Goal: Task Accomplishment & Management: Complete application form

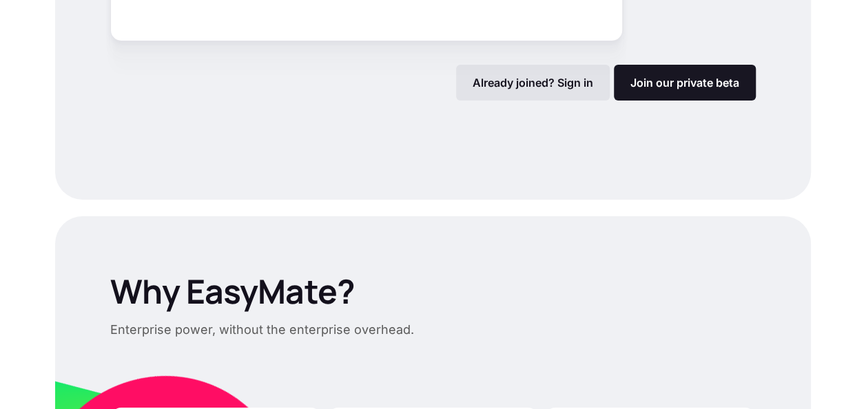
scroll to position [2206, 0]
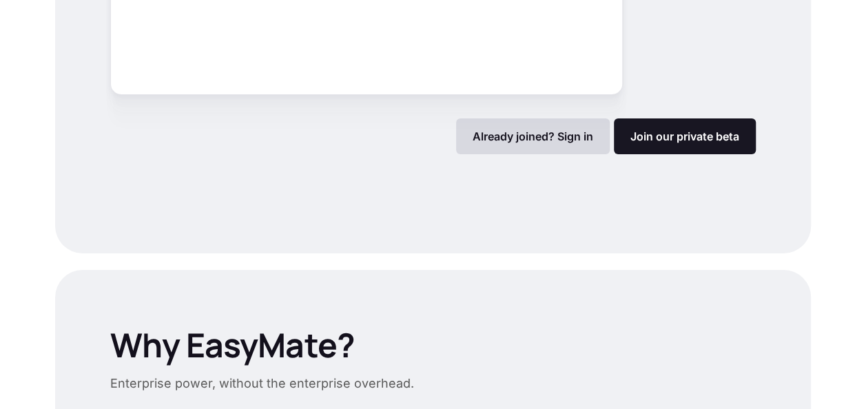
click at [574, 149] on div "Already joined? Sign in" at bounding box center [533, 136] width 154 height 36
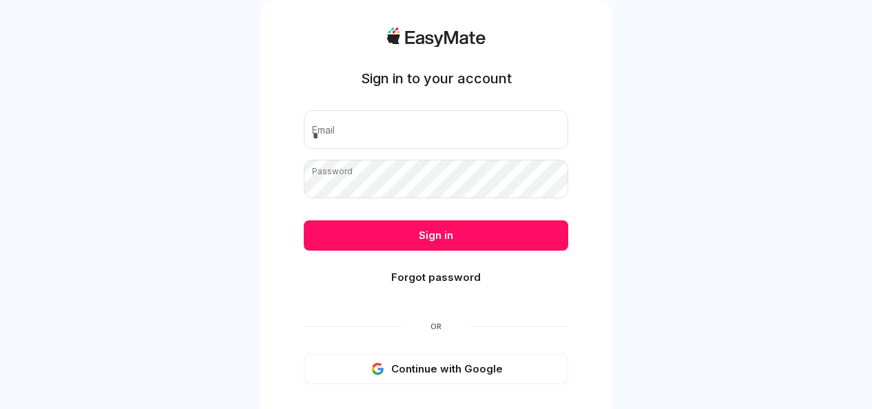
click at [474, 106] on div "Sign in to your account Email Password Sign in Forgot password Or Continue with…" at bounding box center [436, 232] width 264 height 409
click at [434, 123] on input "email" at bounding box center [436, 129] width 264 height 39
type input "**********"
click at [413, 373] on button "Continue with Google" at bounding box center [436, 369] width 264 height 30
click at [413, 366] on button "Continue with Google" at bounding box center [436, 369] width 264 height 30
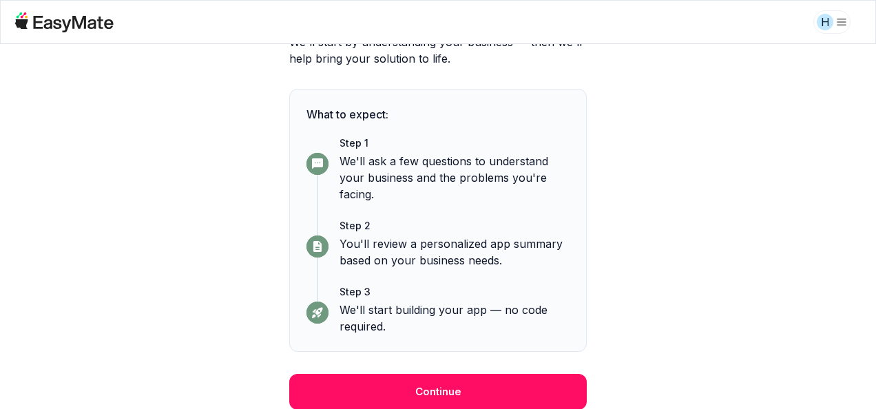
click at [523, 375] on button "Continue" at bounding box center [437, 392] width 297 height 36
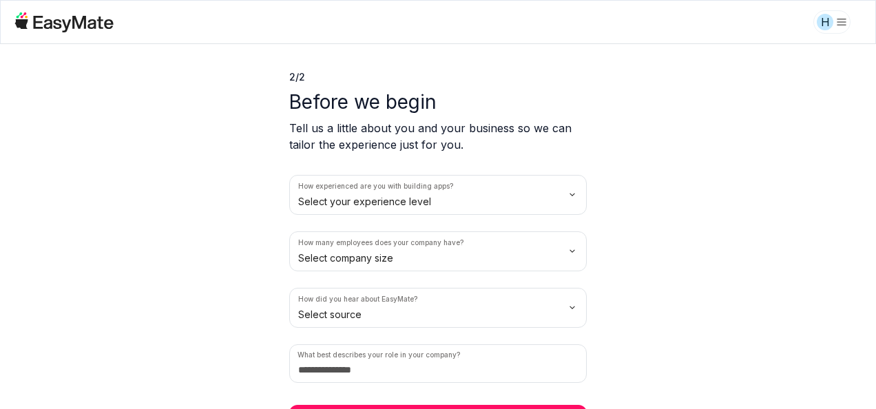
scroll to position [65, 0]
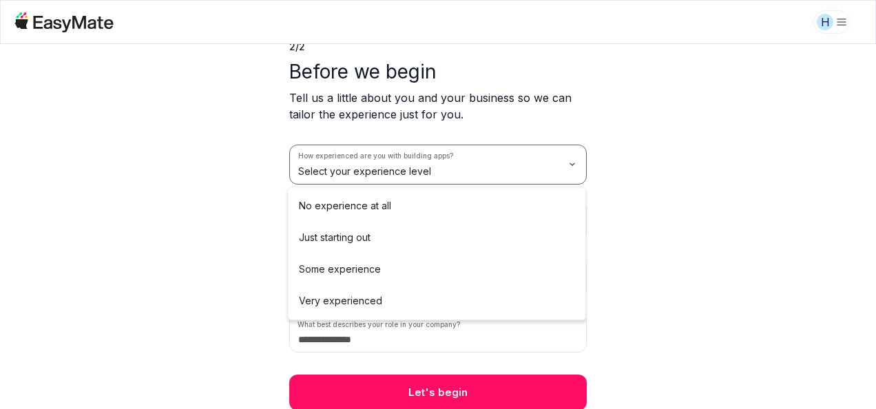
click at [565, 157] on html "H 2 / 2 Before we begin Tell us a little about you and your business so we can …" at bounding box center [438, 204] width 876 height 409
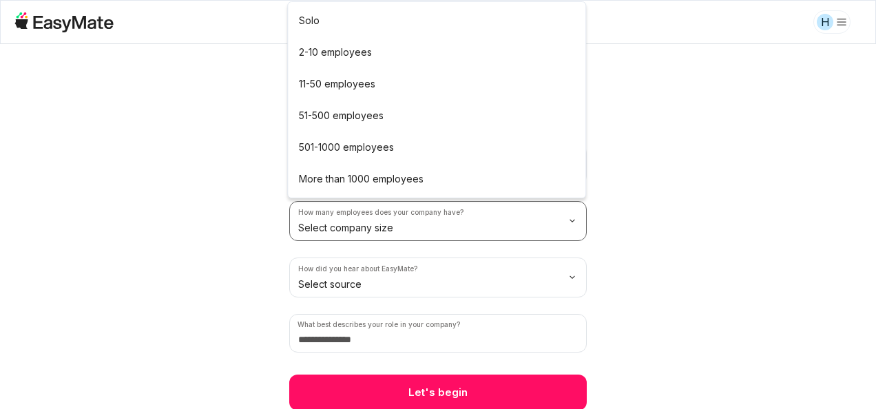
click at [408, 233] on html "H 2 / 2 Before we begin Tell us a little about you and your business so we can …" at bounding box center [438, 204] width 876 height 409
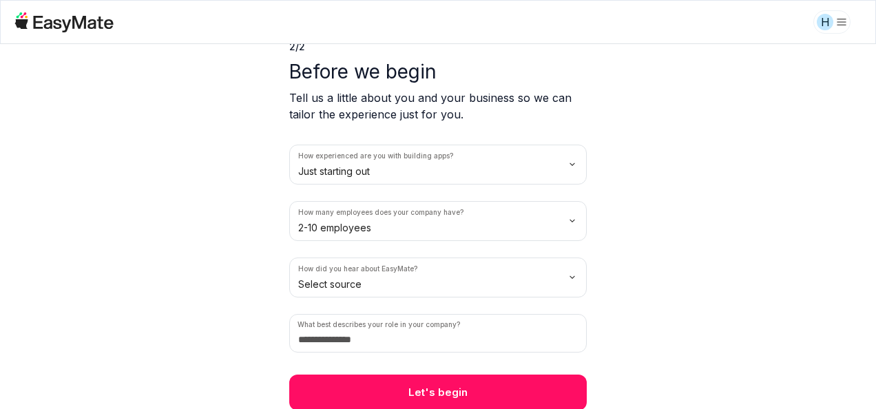
click at [412, 296] on div "How experienced are you with building apps? Just starting out How many employee…" at bounding box center [437, 249] width 297 height 208
click at [407, 280] on html "H 2 / 2 Before we begin Tell us a little about you and your business so we can …" at bounding box center [438, 204] width 876 height 409
click at [415, 337] on input at bounding box center [437, 333] width 297 height 39
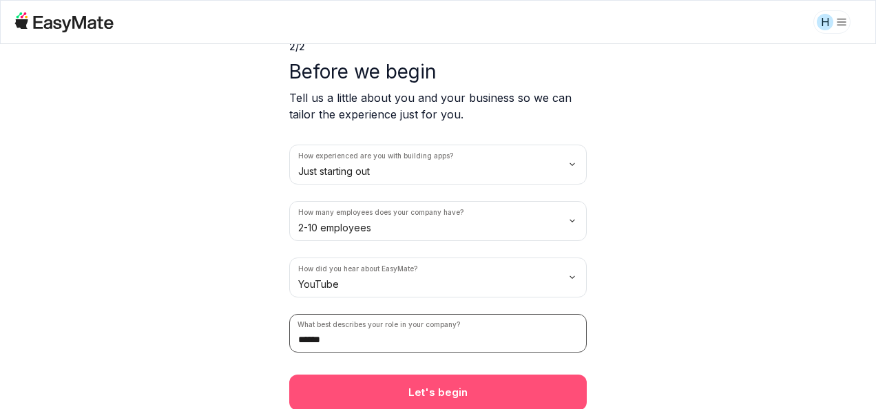
type input "******"
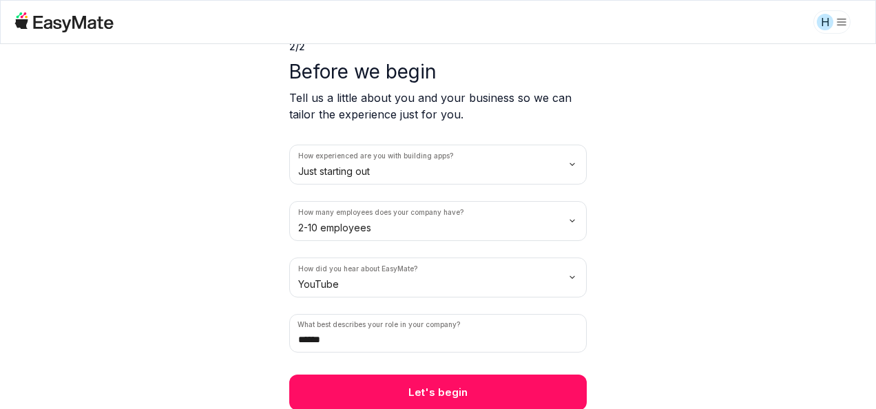
click at [437, 390] on button "Let's begin" at bounding box center [437, 393] width 297 height 36
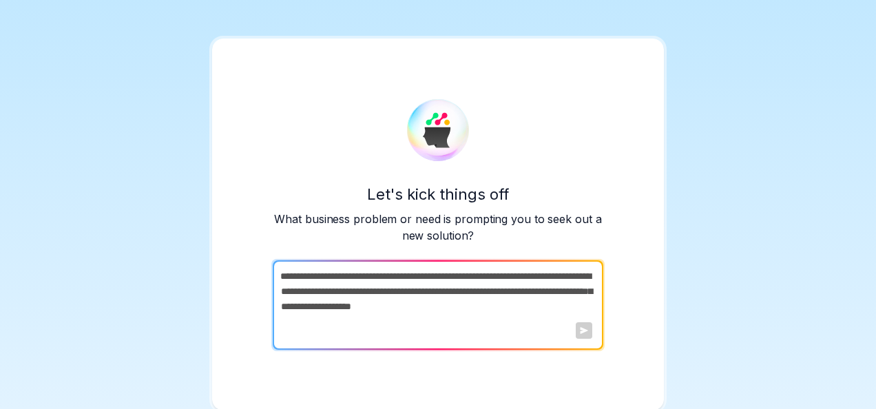
scroll to position [7, 0]
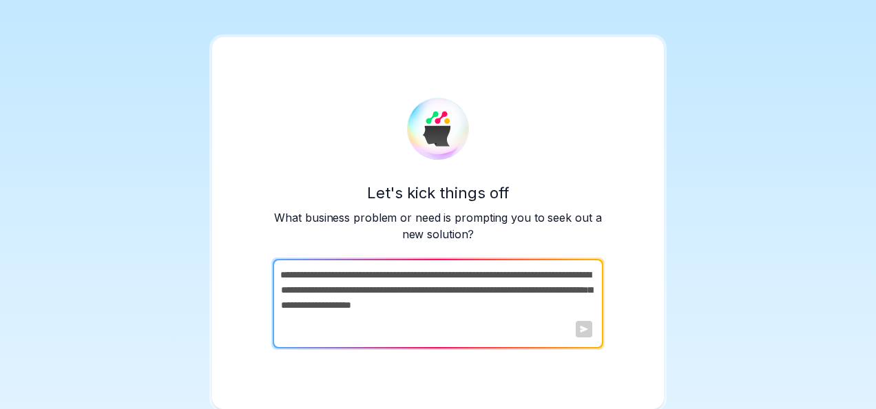
click at [577, 328] on div at bounding box center [584, 329] width 17 height 17
click at [691, 162] on div "Let's kick things off What business problem or need is prompting you to seek ou…" at bounding box center [438, 201] width 876 height 416
click at [327, 306] on textarea at bounding box center [437, 304] width 328 height 90
drag, startPoint x: 322, startPoint y: 297, endPoint x: 317, endPoint y: 285, distance: 13.6
click at [322, 295] on textarea at bounding box center [437, 304] width 328 height 90
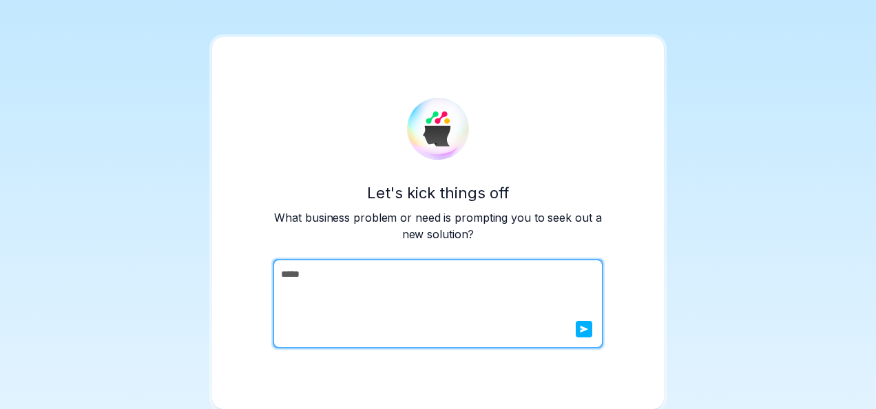
type textarea "*****"
drag, startPoint x: 324, startPoint y: 227, endPoint x: 583, endPoint y: 332, distance: 278.6
click at [583, 332] on icon "submit" at bounding box center [584, 329] width 8 height 8
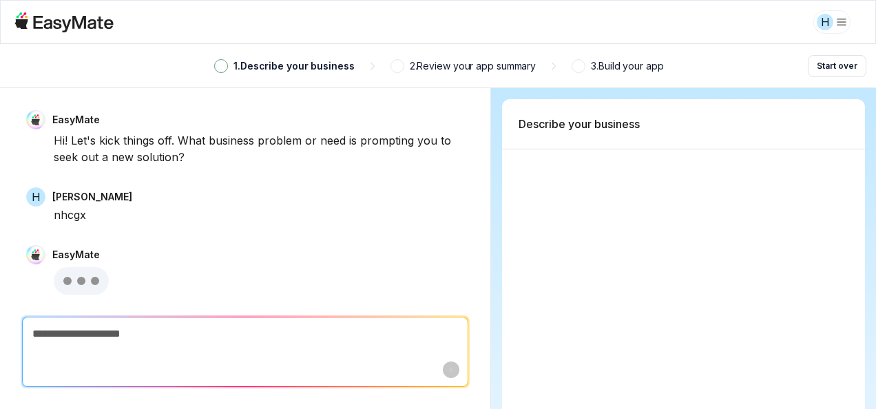
scroll to position [0, 0]
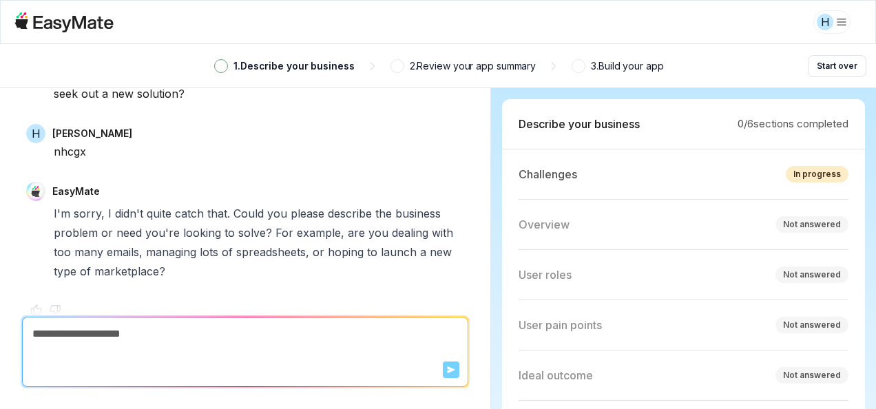
type textarea "*"
